Goal: Communication & Community: Answer question/provide support

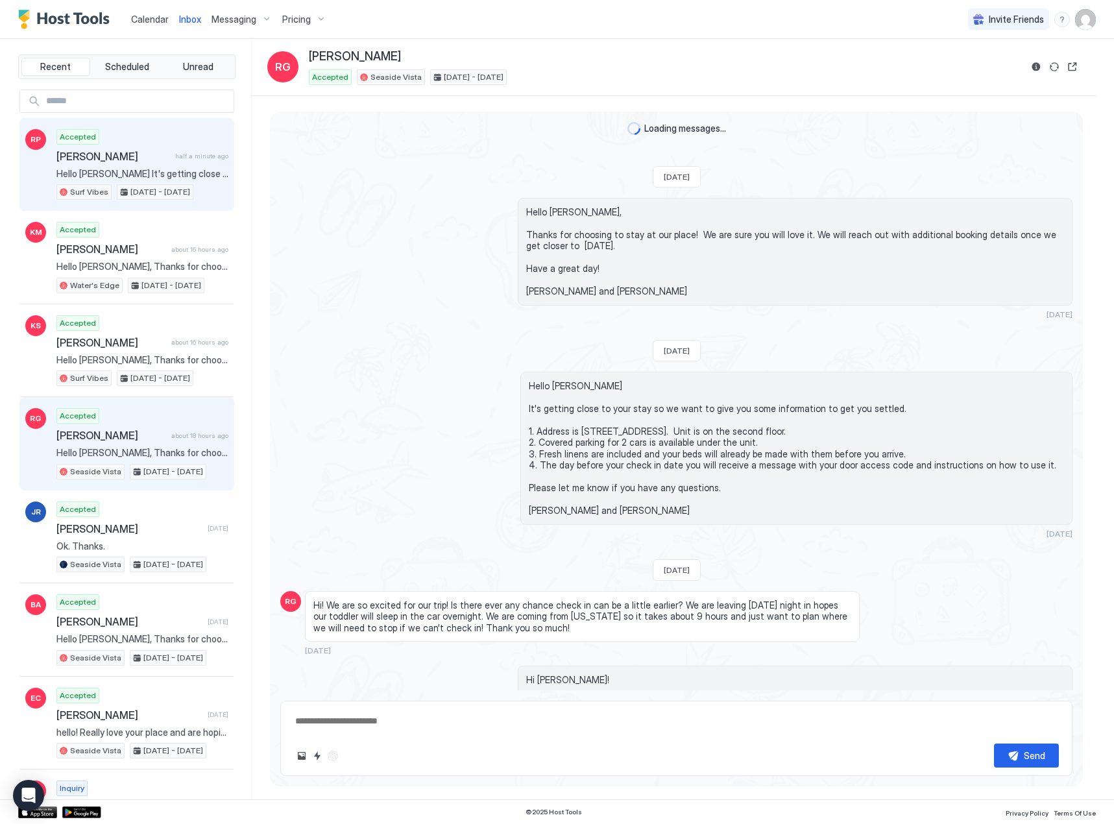
scroll to position [785, 0]
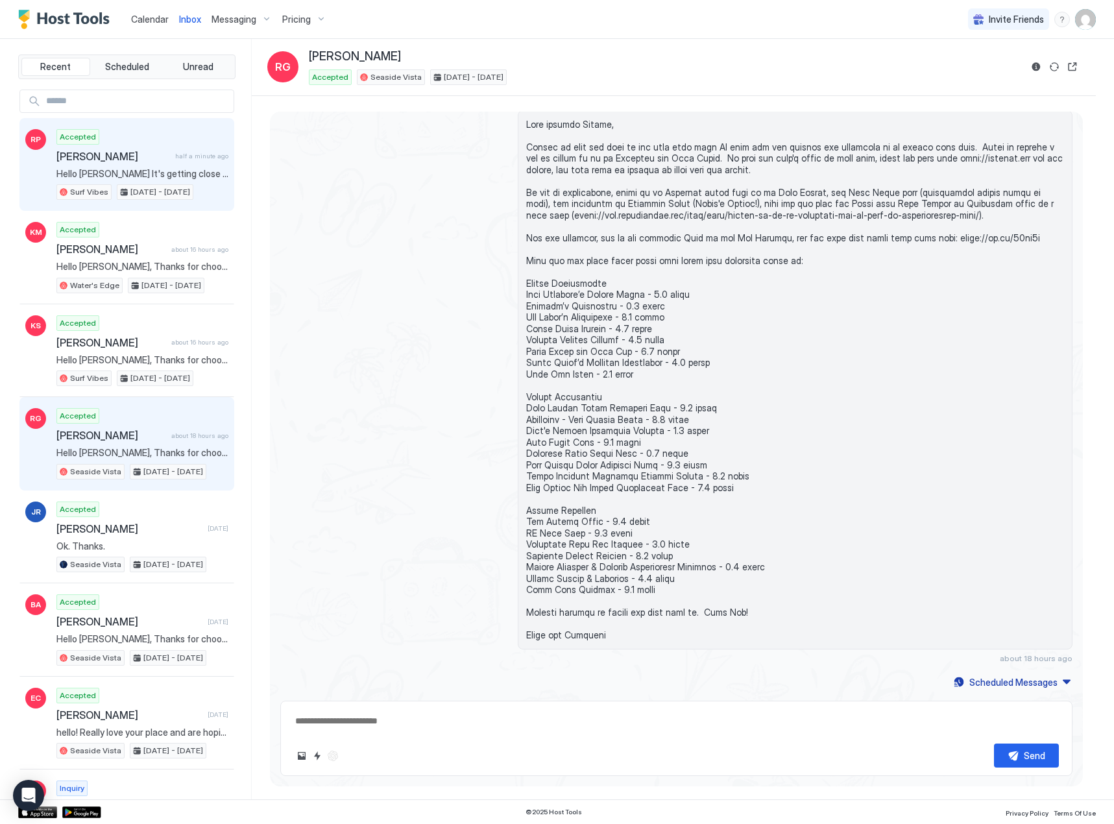
click at [86, 173] on span "Hello [PERSON_NAME] It's getting close to your stay so we want to give you some…" at bounding box center [142, 174] width 172 height 12
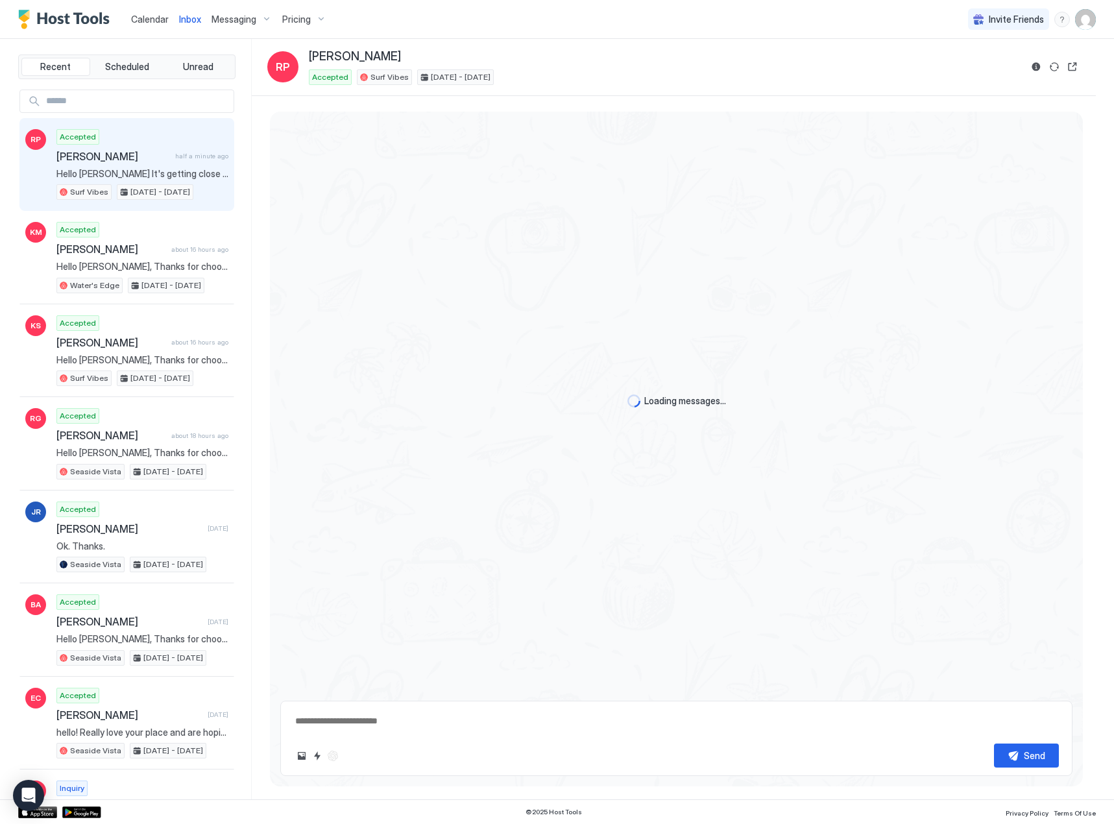
type textarea "*"
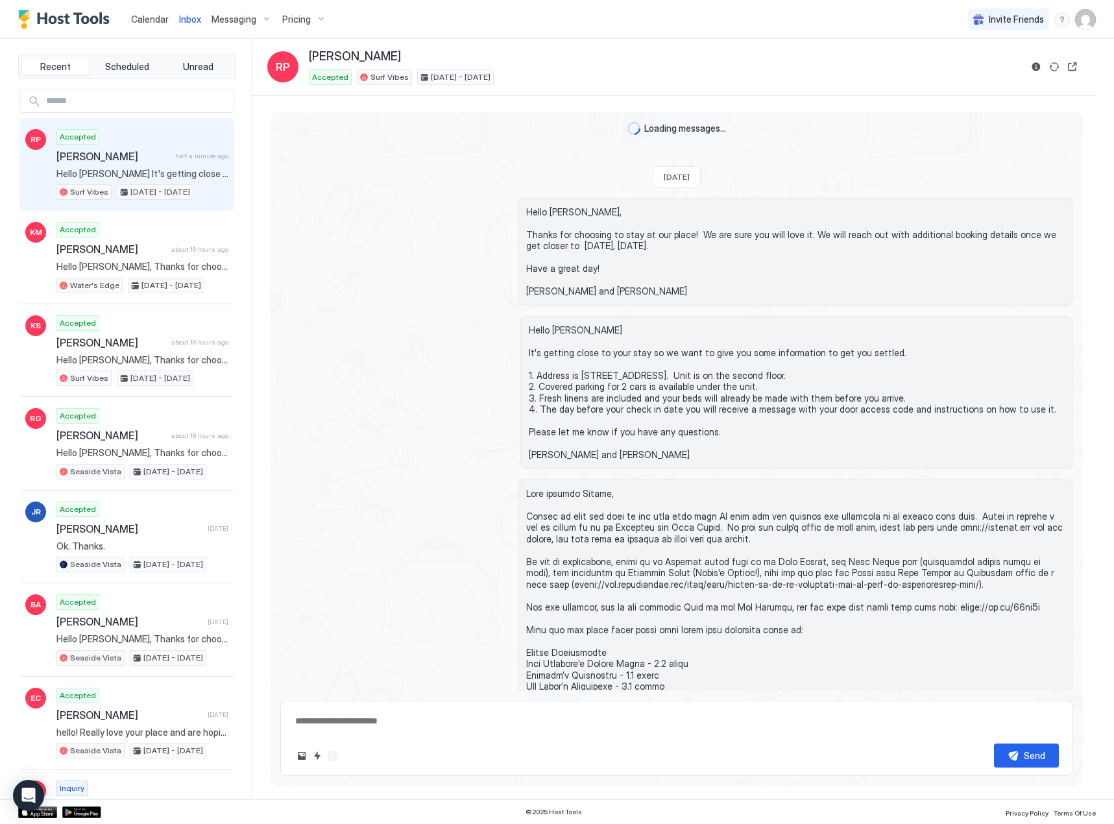
scroll to position [369, 0]
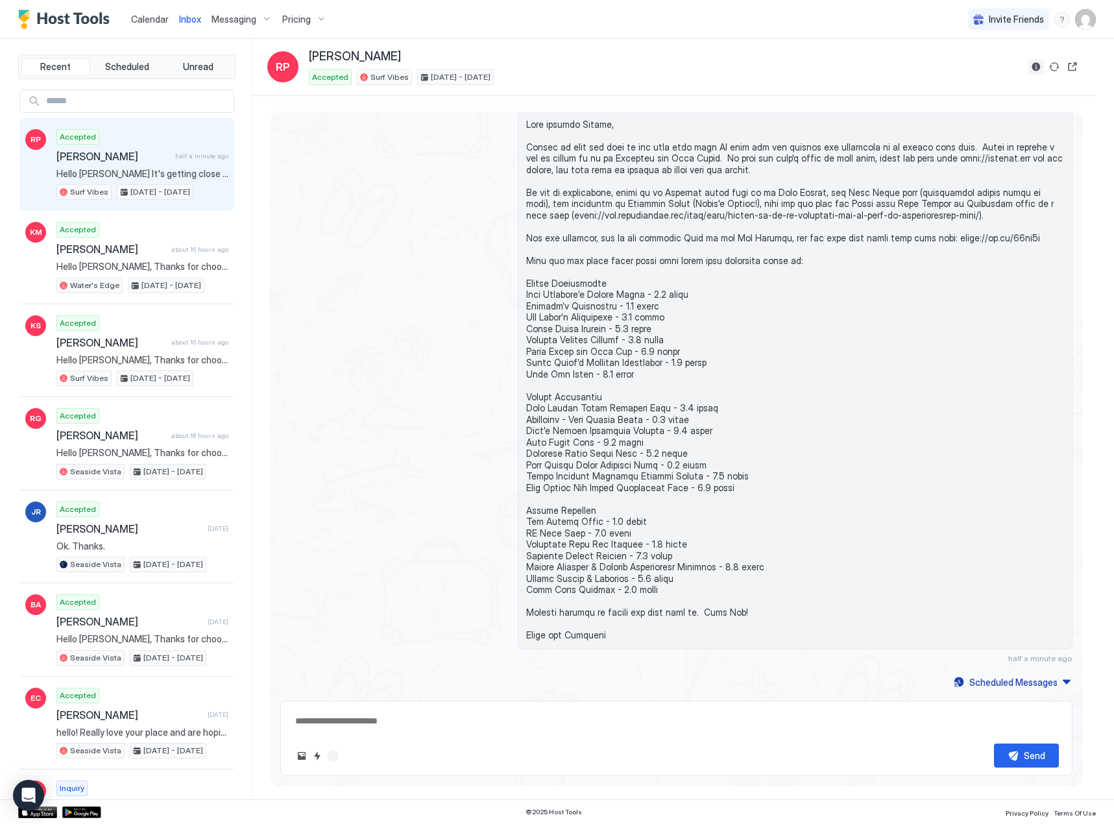
click at [1035, 66] on button "Reservation information" at bounding box center [1036, 67] width 16 height 16
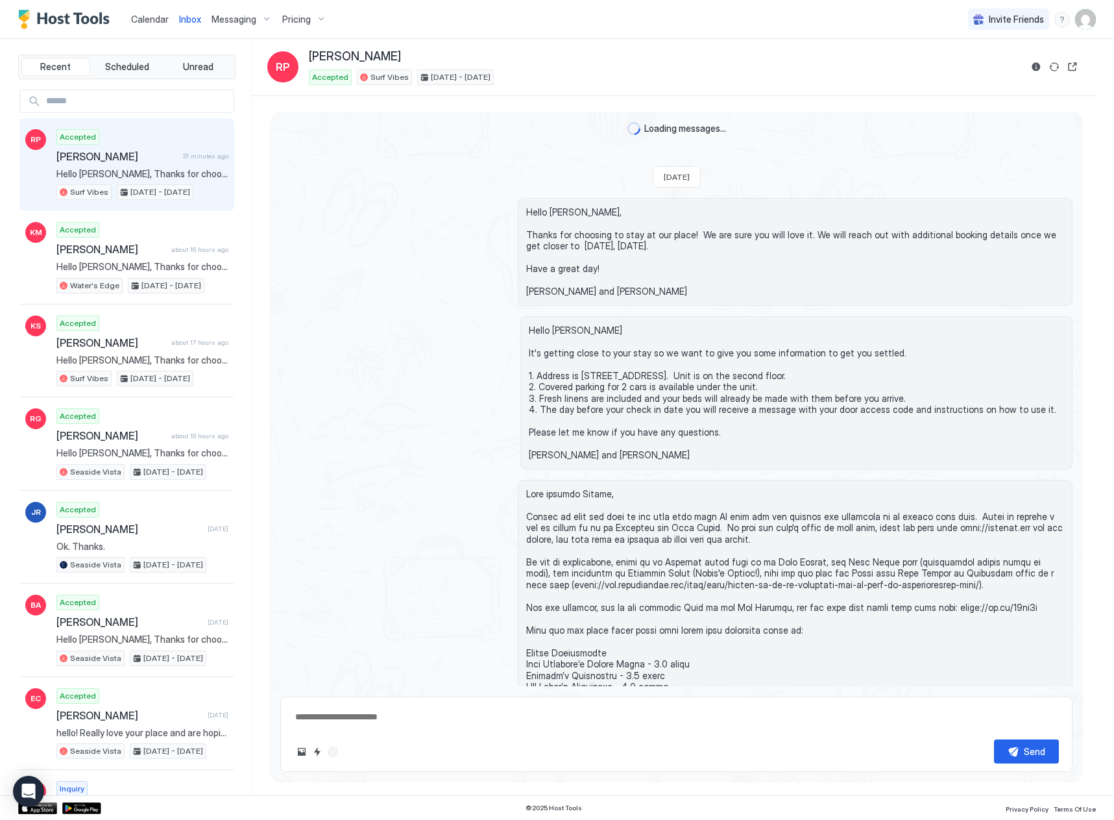
type textarea "*"
